Goal: Task Accomplishment & Management: Use online tool/utility

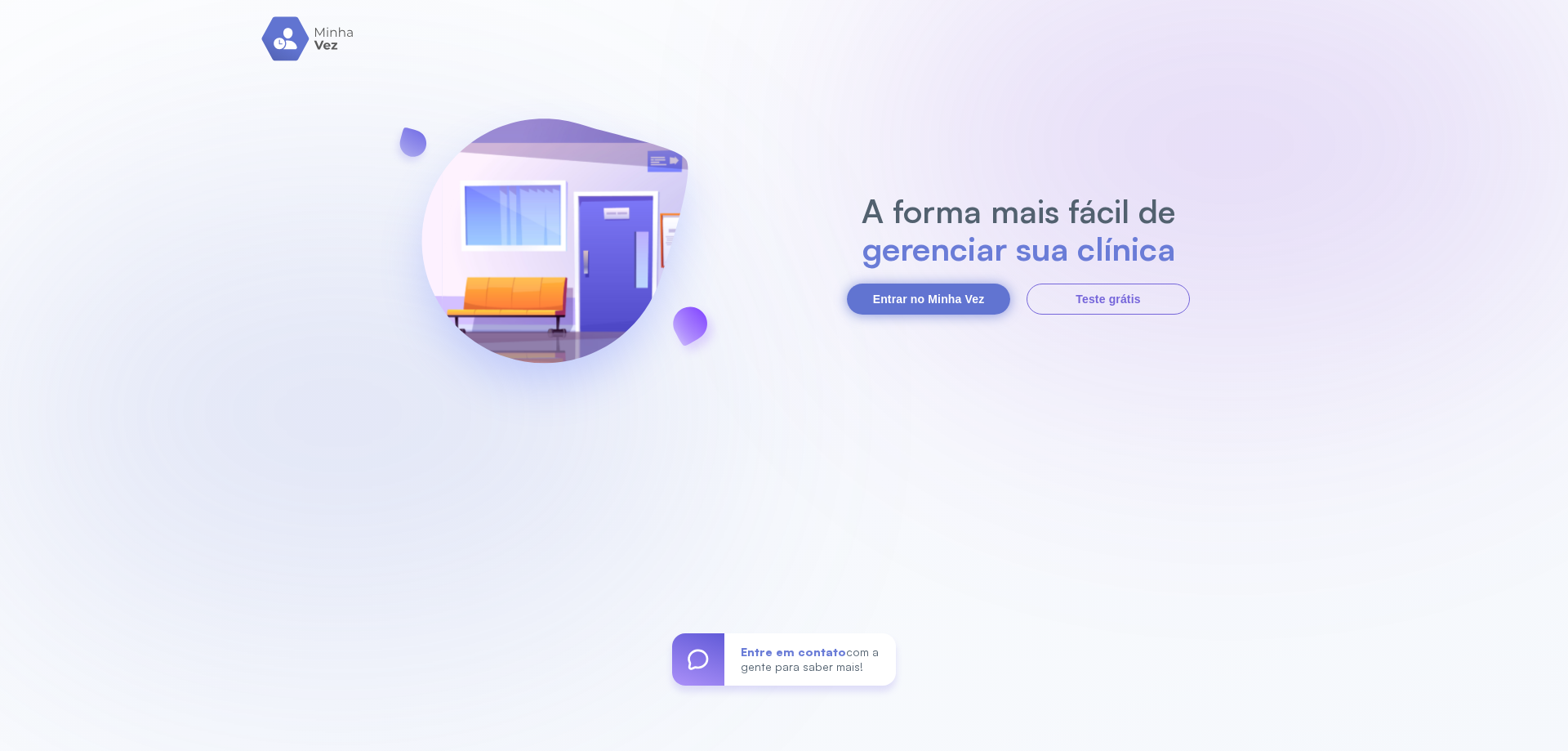
click at [965, 296] on button "Entrar no Minha Vez" at bounding box center [928, 299] width 163 height 31
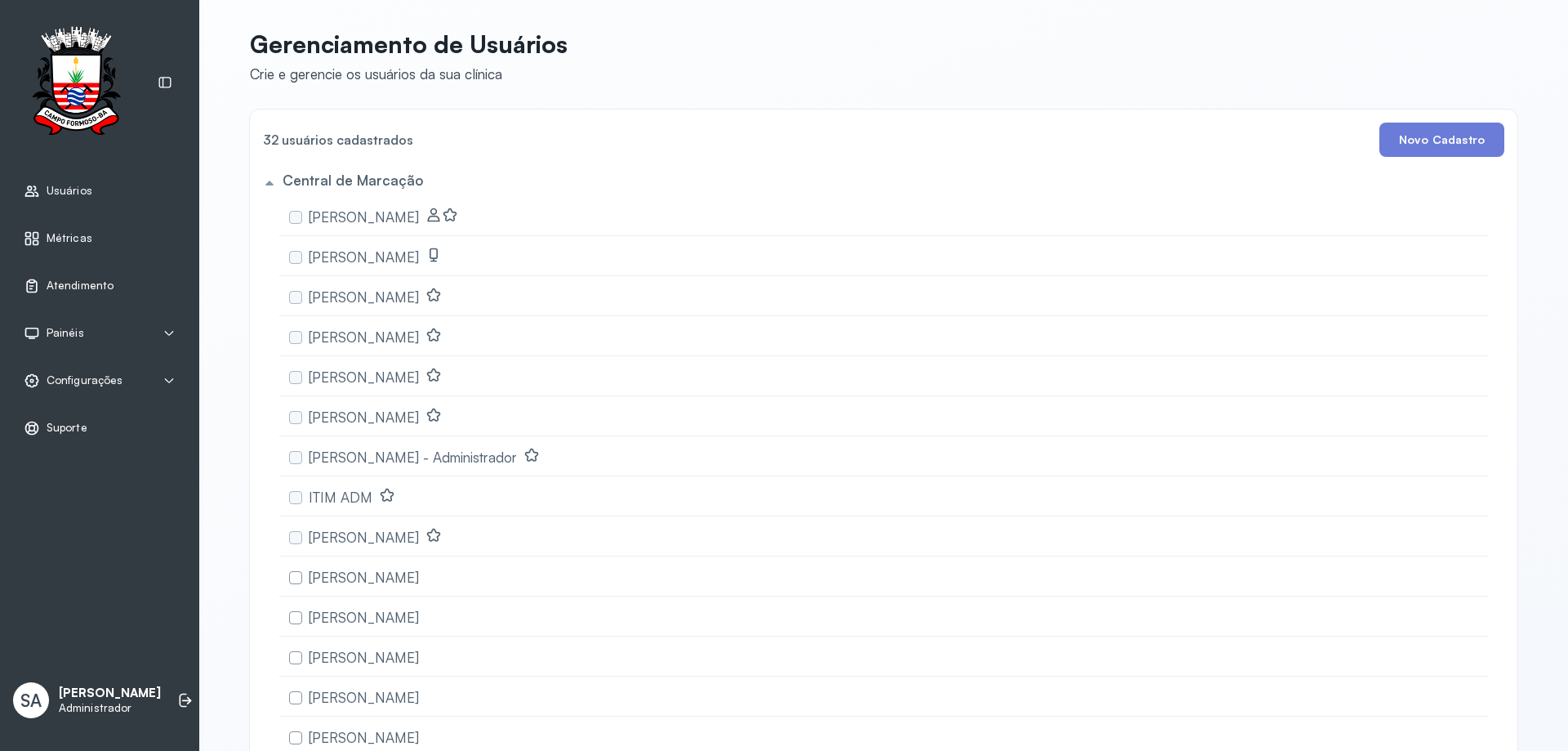
click at [65, 285] on span "Atendimento" at bounding box center [80, 286] width 67 height 14
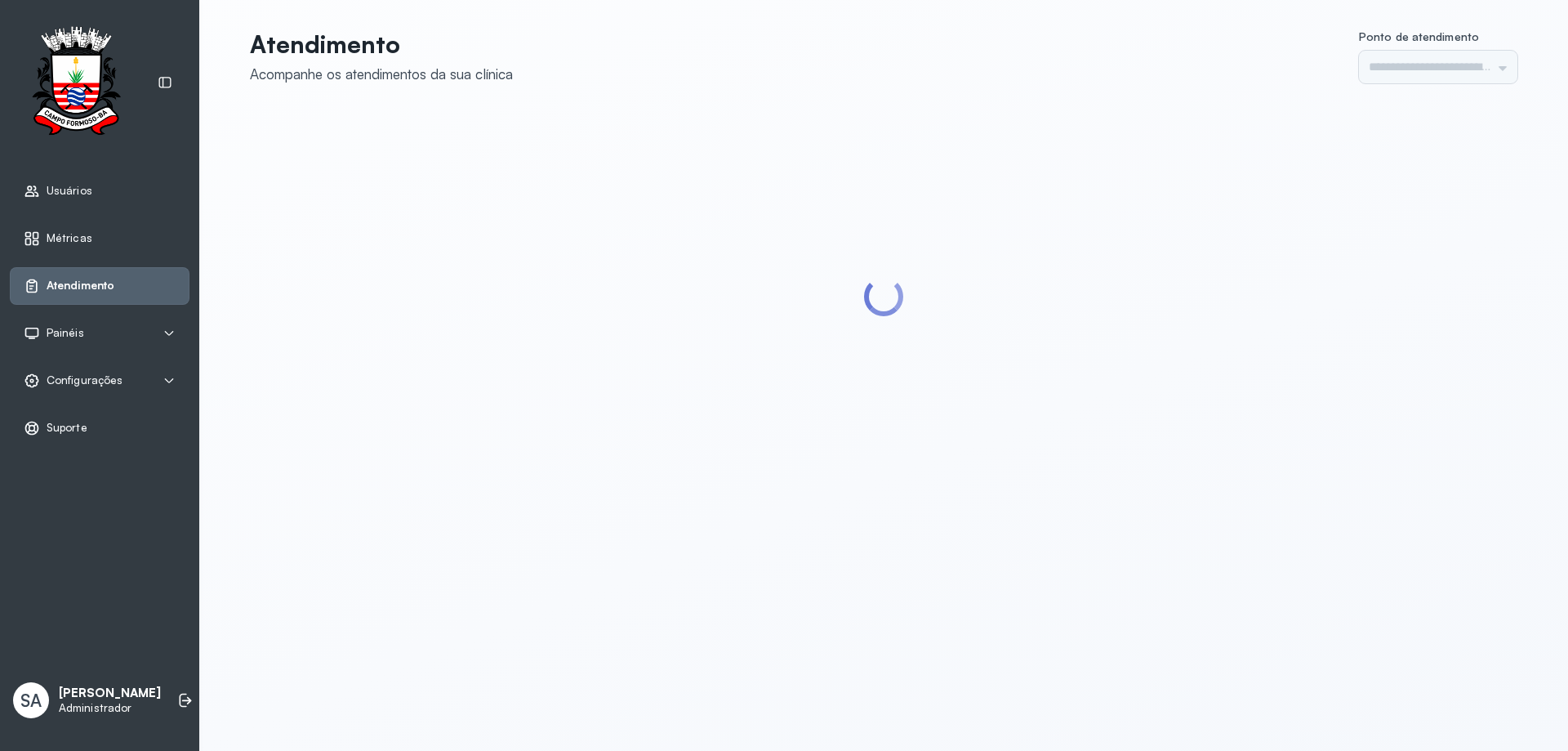
type input "******"
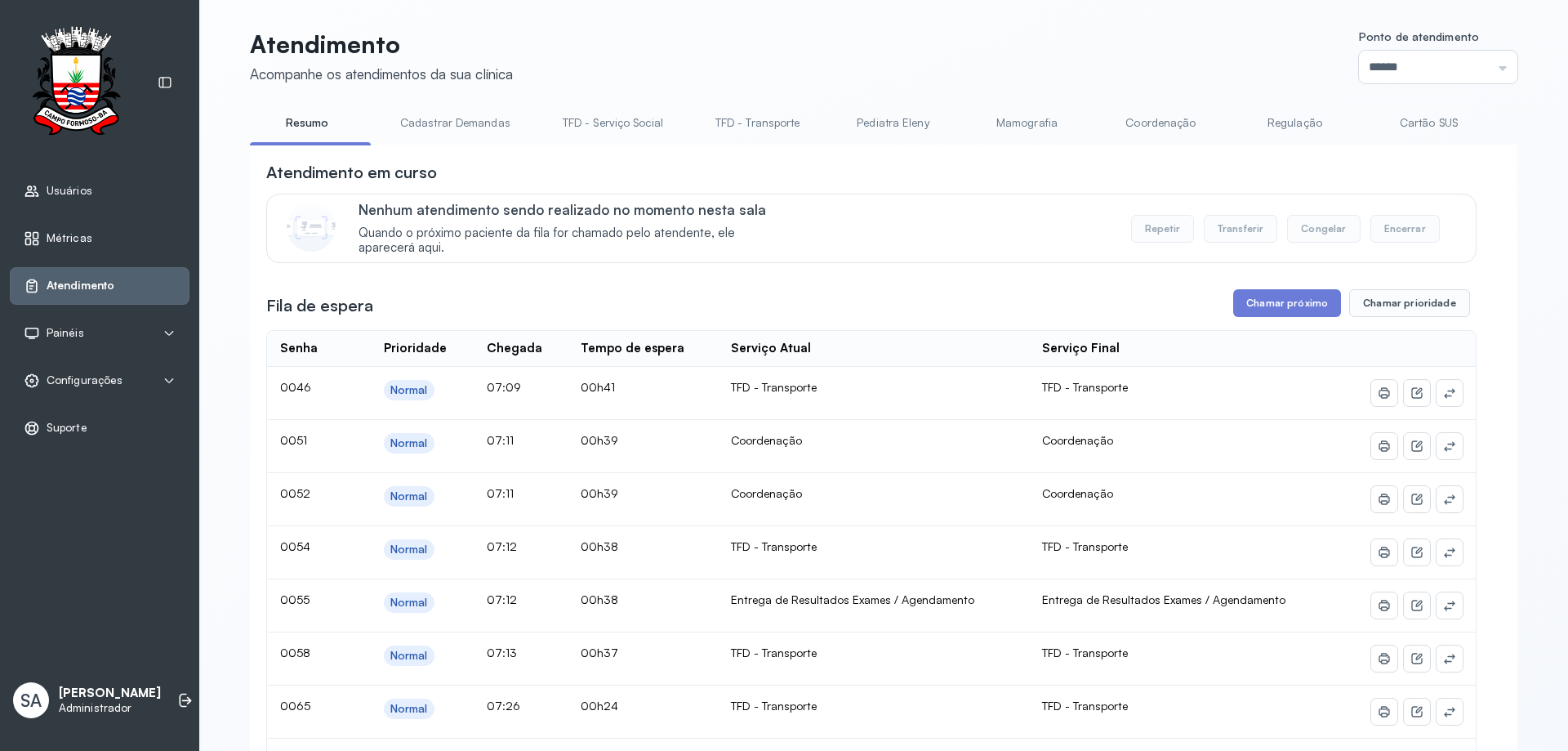
click at [1145, 119] on link "Coordenação" at bounding box center [1160, 123] width 115 height 27
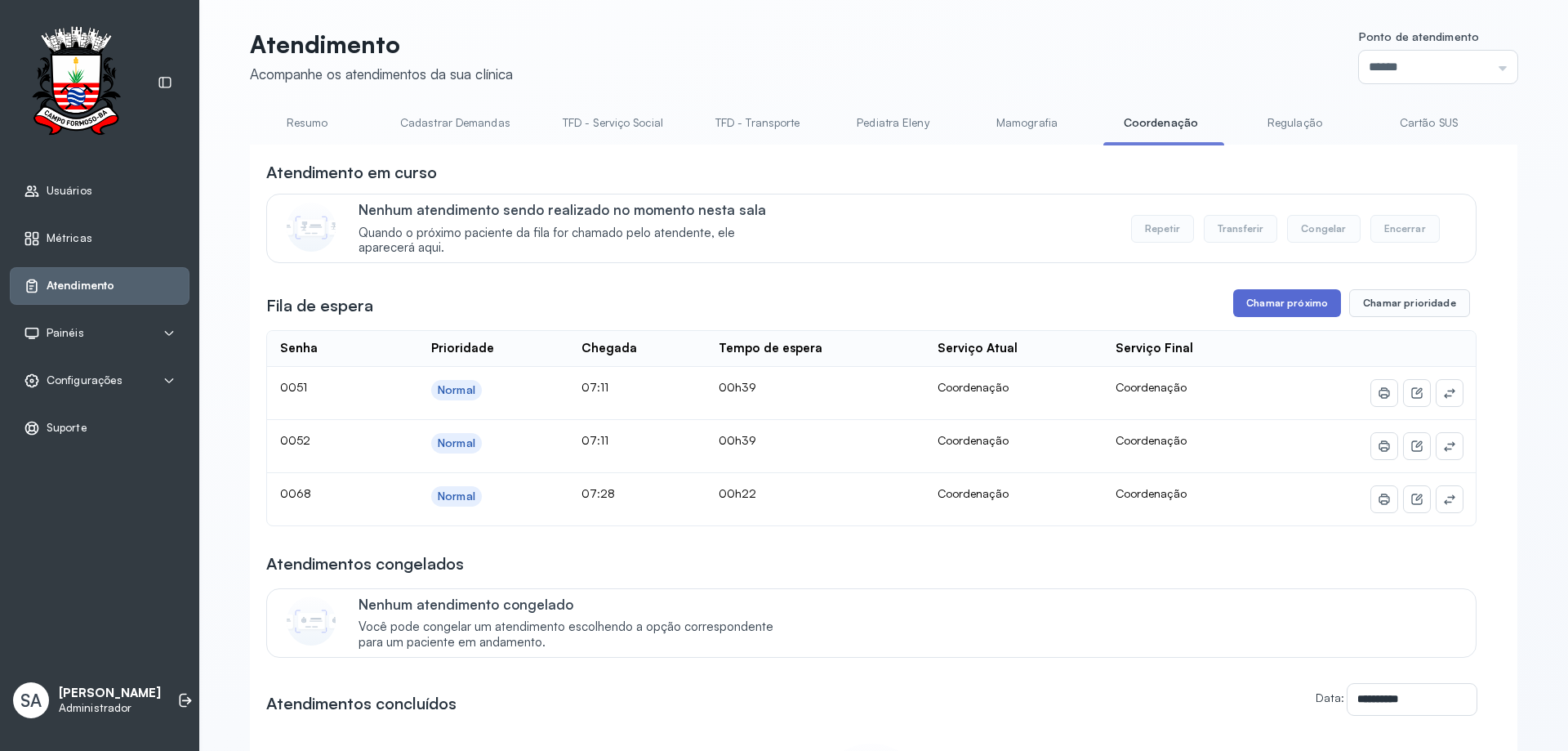
click at [1288, 306] on button "Chamar próximo" at bounding box center [1286, 303] width 108 height 28
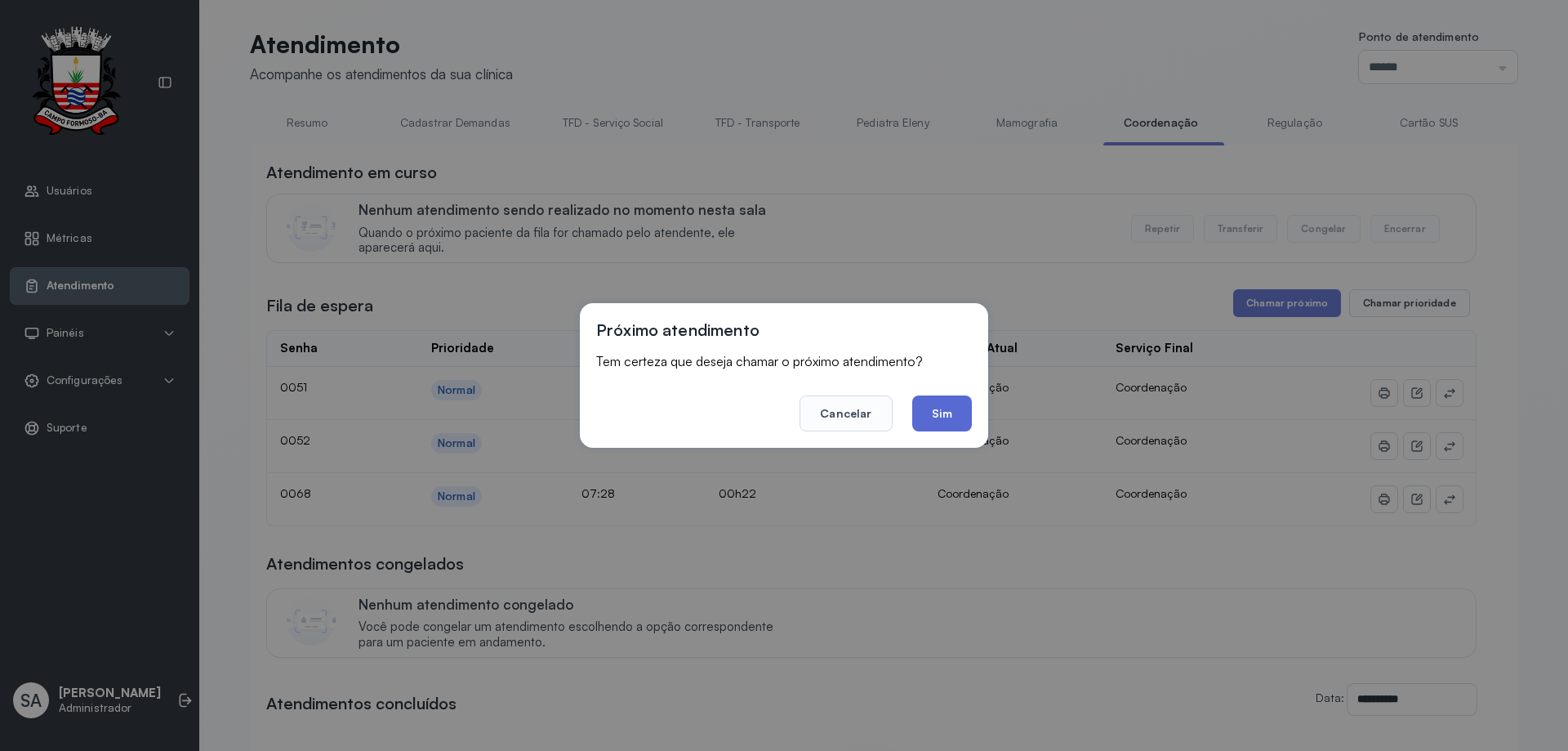
click at [950, 417] on button "Sim" at bounding box center [942, 414] width 59 height 36
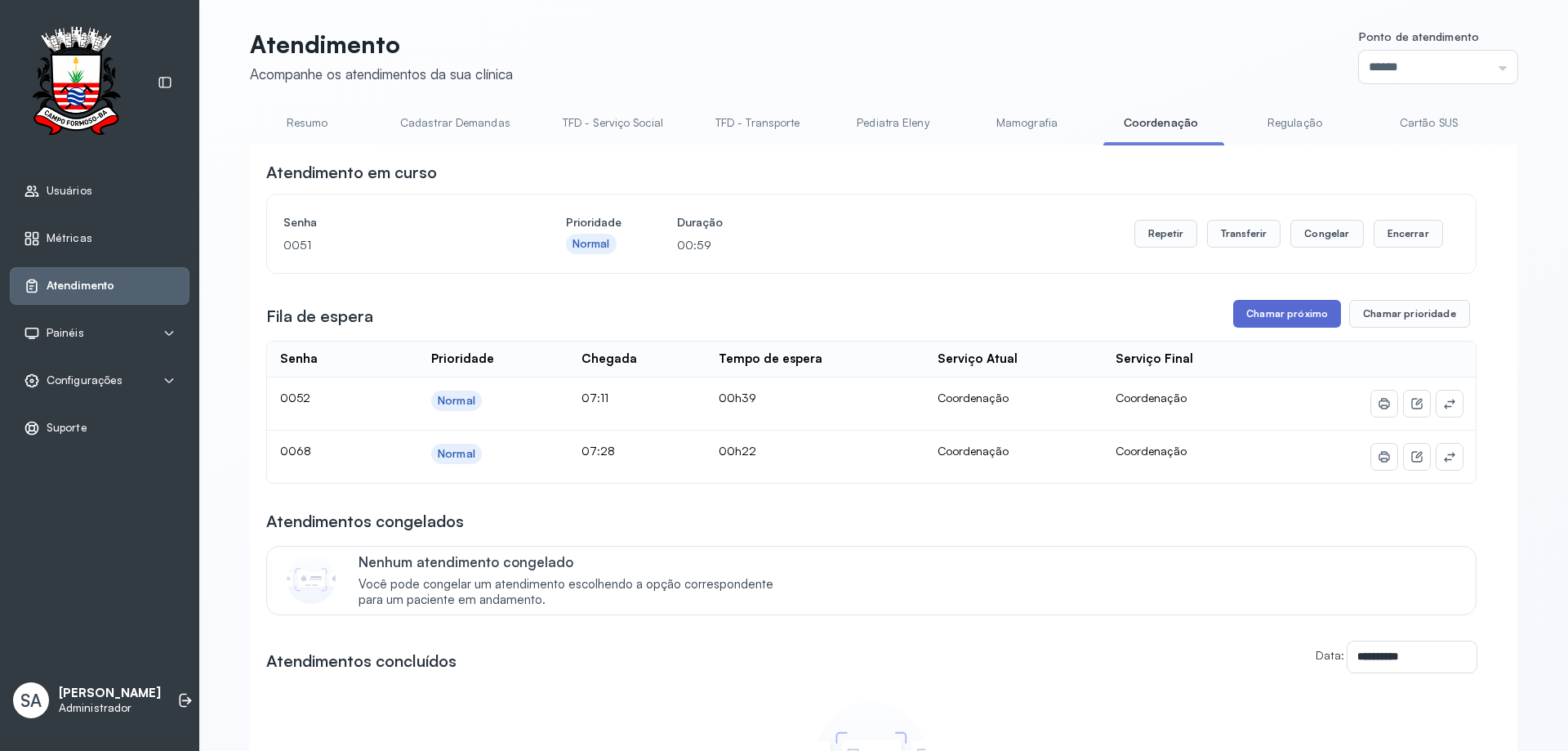
click at [1273, 324] on button "Chamar próximo" at bounding box center [1286, 313] width 108 height 28
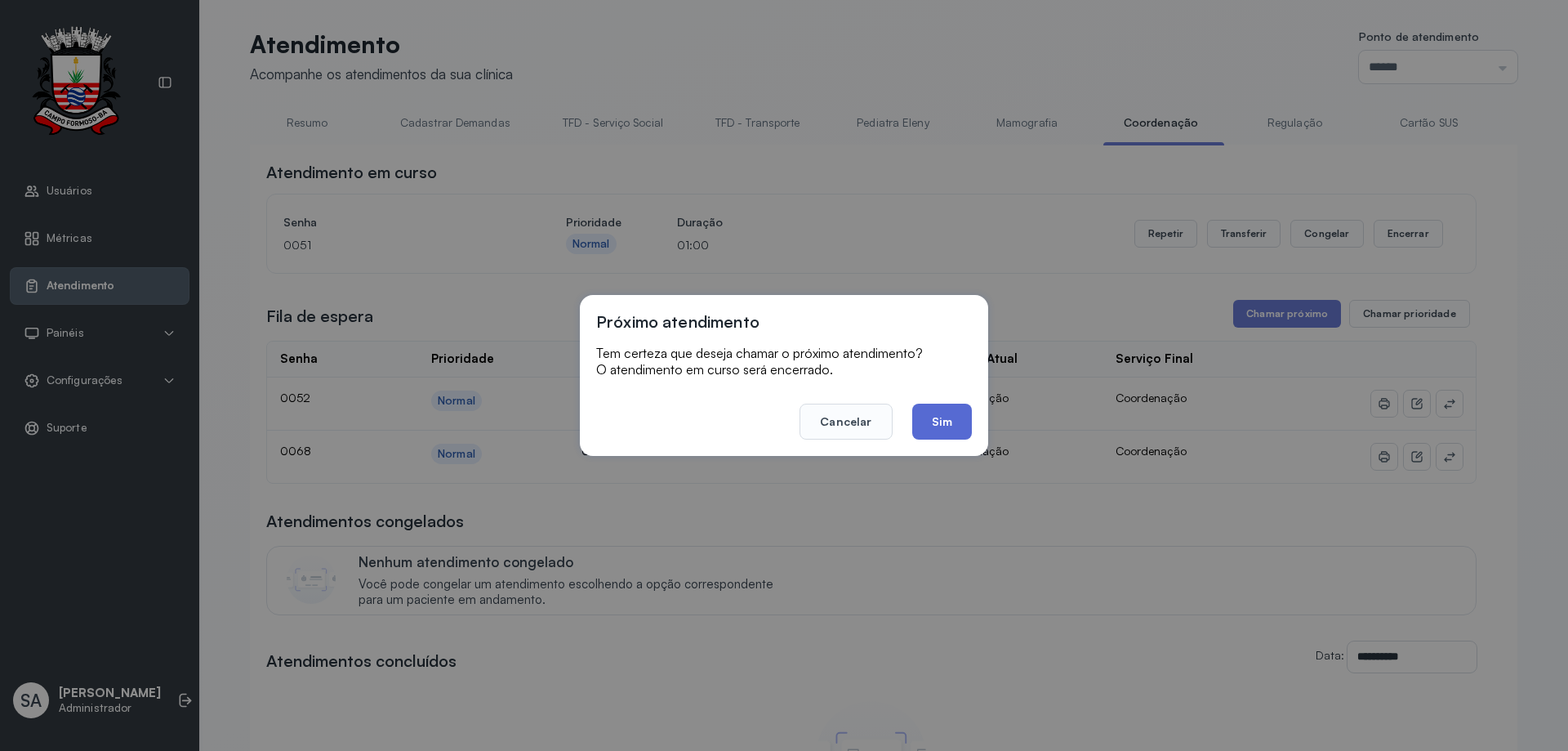
click at [934, 417] on button "Sim" at bounding box center [942, 421] width 59 height 36
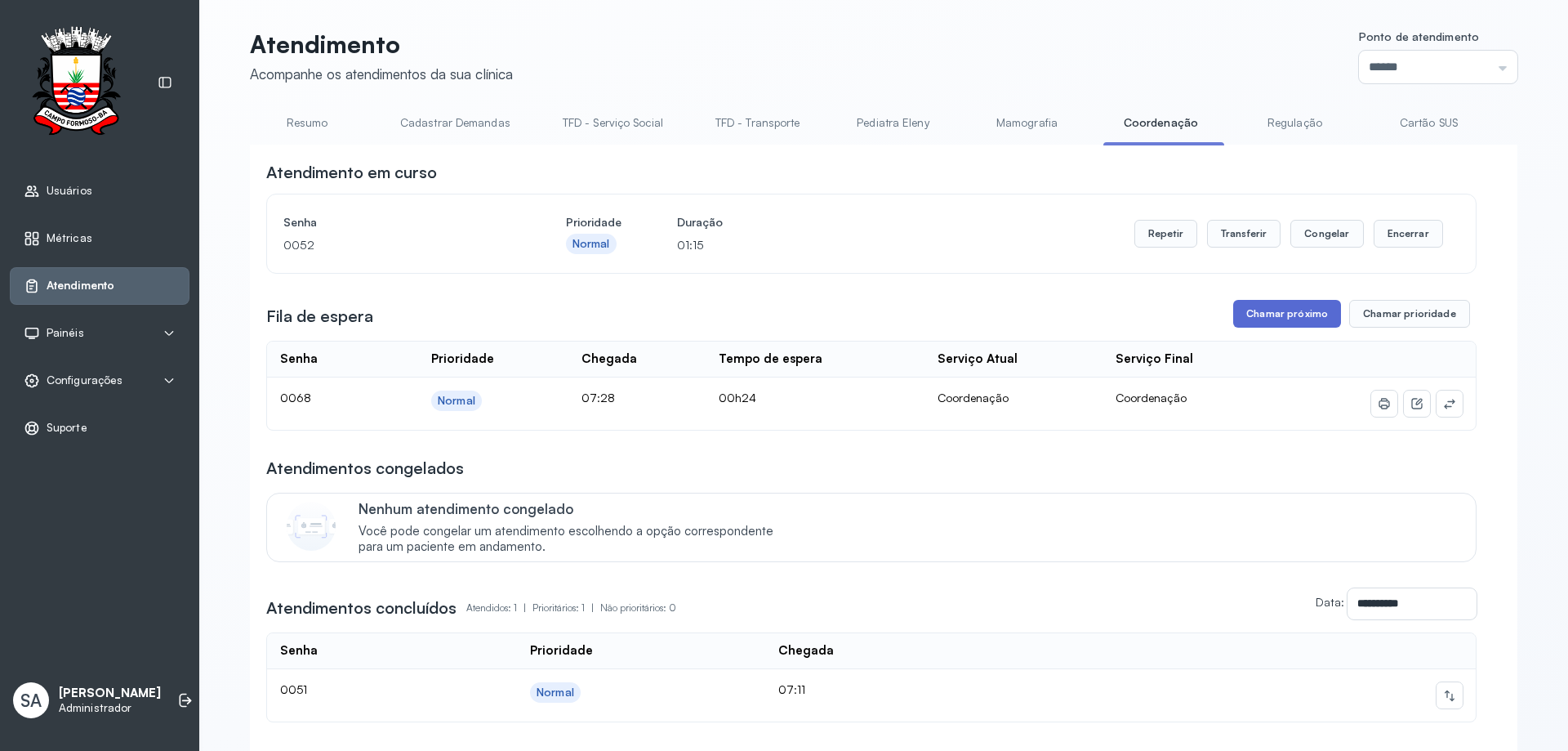
click at [1244, 319] on button "Chamar próximo" at bounding box center [1286, 313] width 108 height 28
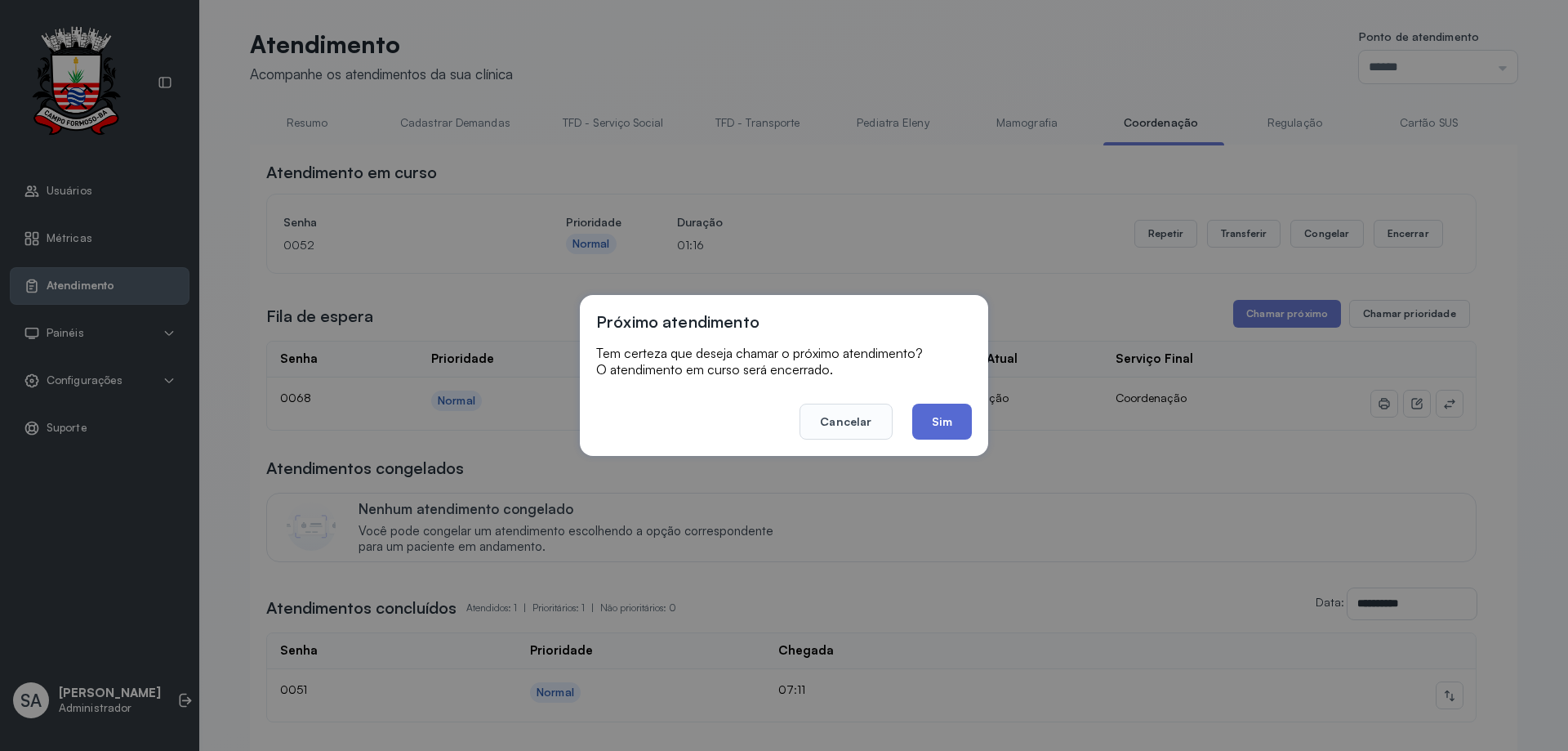
click at [947, 415] on button "Sim" at bounding box center [942, 421] width 59 height 36
